Goal: Subscribe to service/newsletter

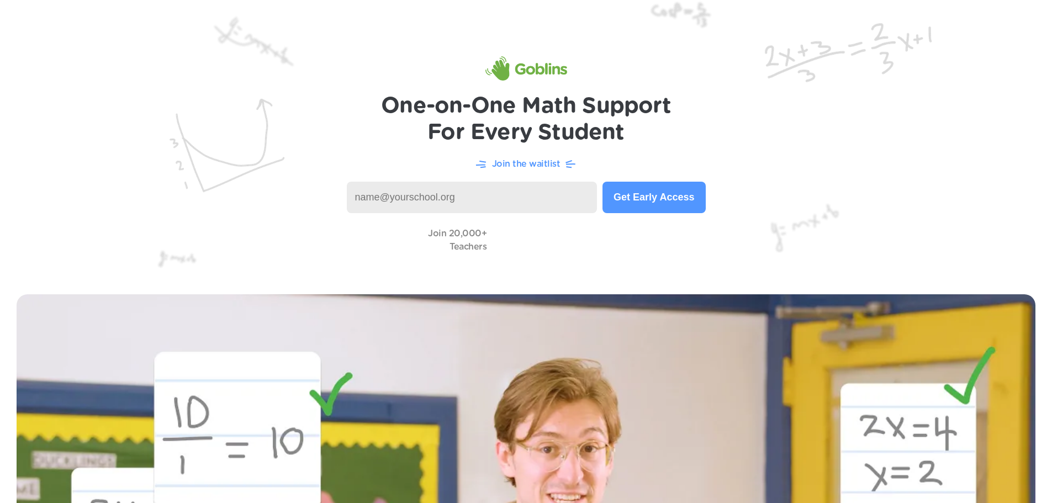
click at [505, 204] on input at bounding box center [472, 197] width 251 height 31
type input "andrea.ingham@rcsdk12.org"
click at [551, 204] on input "andrea.ingham@rcsdk12.org" at bounding box center [472, 197] width 251 height 31
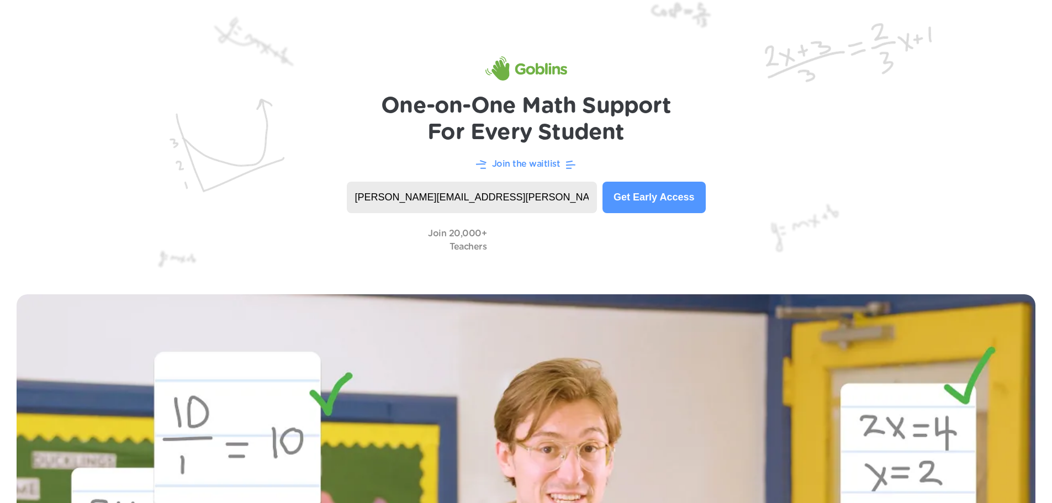
click at [635, 200] on button "Get Early Access" at bounding box center [653, 197] width 103 height 31
drag, startPoint x: 502, startPoint y: 196, endPoint x: 269, endPoint y: 152, distance: 237.7
click at [269, 152] on header "One-on-One Math Support For Every Student Join the waitlist andrea.ingham@rcsdk…" at bounding box center [526, 139] width 1052 height 278
type input "2013909@rcsd121.org"
